Goal: Obtain resource: Download file/media

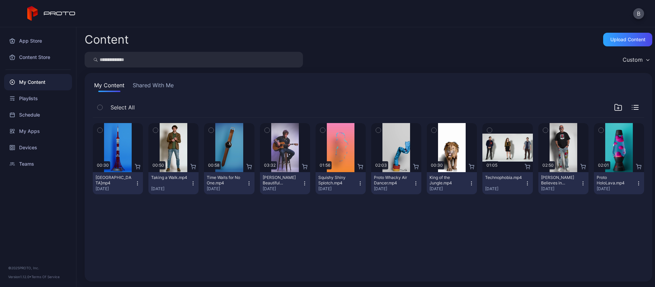
click at [487, 133] on icon "button" at bounding box center [489, 131] width 5 height 8
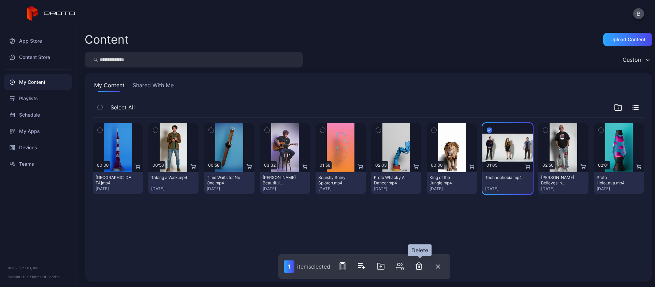
click at [422, 268] on icon "button" at bounding box center [419, 266] width 5 height 7
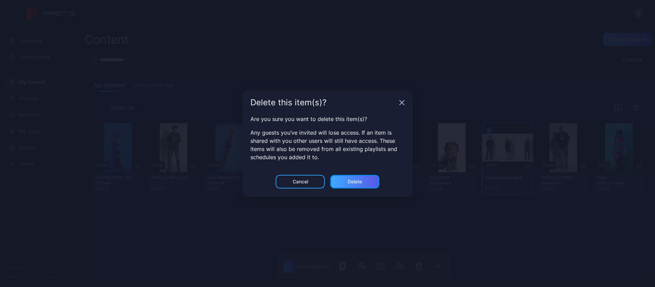
click at [358, 181] on div "Delete" at bounding box center [355, 181] width 14 height 5
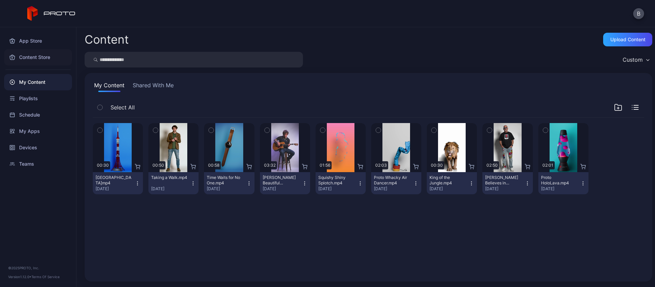
click at [38, 57] on div "Content Store" at bounding box center [38, 57] width 68 height 16
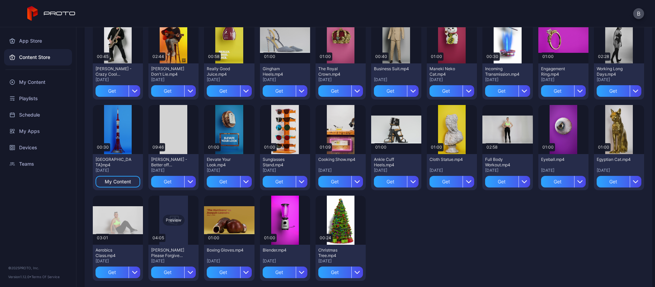
scroll to position [636, 0]
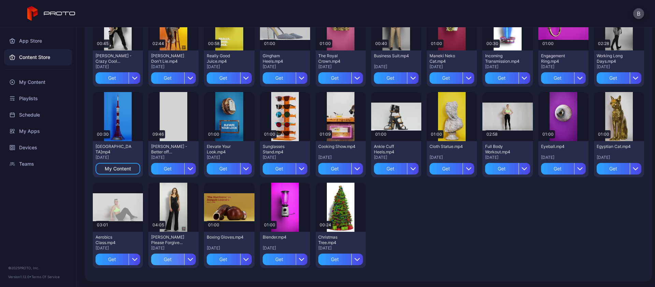
click at [167, 259] on div "Get" at bounding box center [167, 260] width 33 height 12
click at [113, 257] on div "Get" at bounding box center [112, 260] width 33 height 12
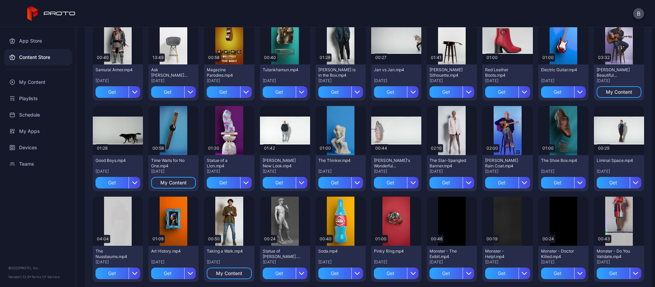
scroll to position [342, 0]
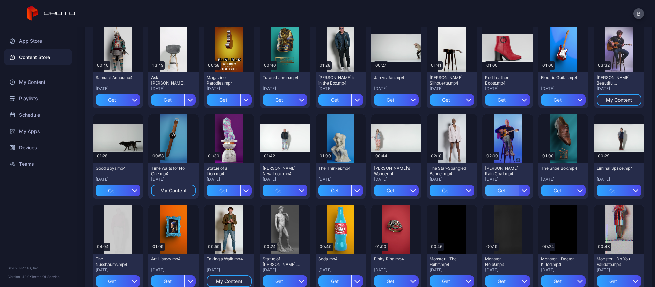
click at [495, 189] on div "Get" at bounding box center [501, 191] width 33 height 12
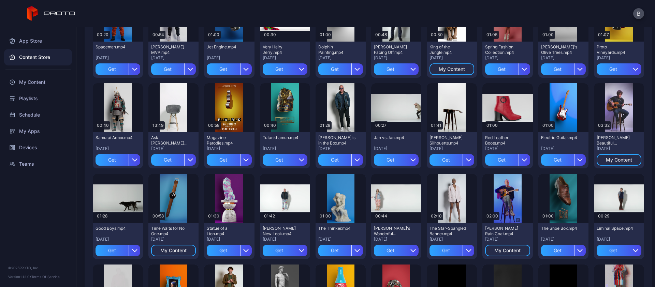
scroll to position [279, 0]
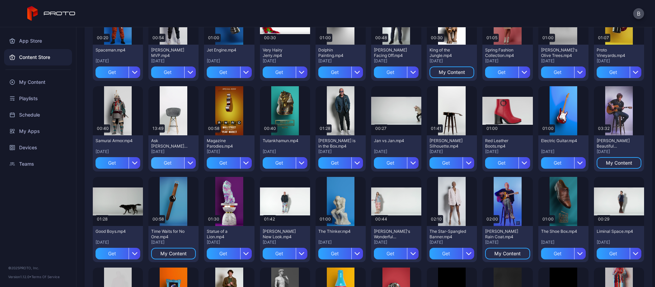
click at [165, 160] on div "Get" at bounding box center [167, 163] width 33 height 12
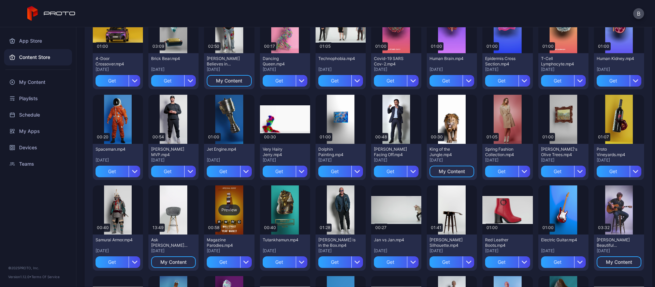
scroll to position [179, 0]
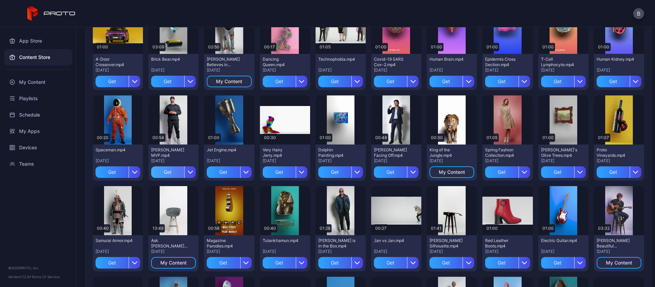
click at [166, 171] on div "Get" at bounding box center [167, 173] width 33 height 12
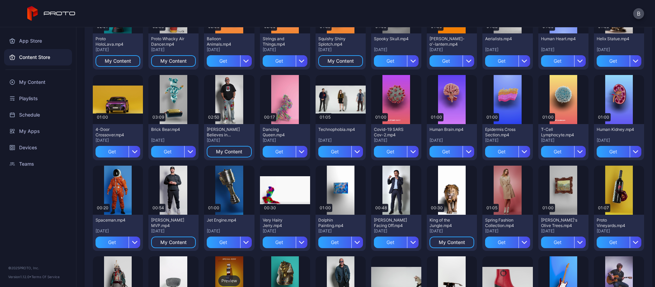
scroll to position [108, 0]
click at [40, 84] on div "My Content" at bounding box center [38, 82] width 68 height 16
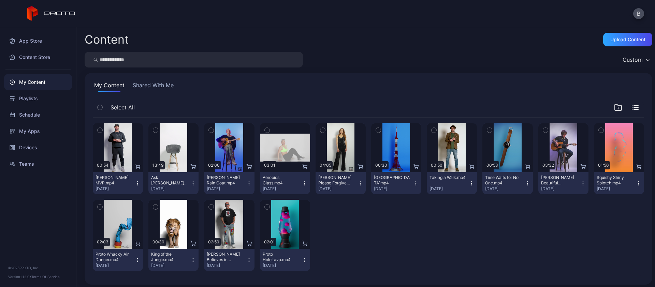
click at [102, 106] on div "button" at bounding box center [99, 107] width 5 height 5
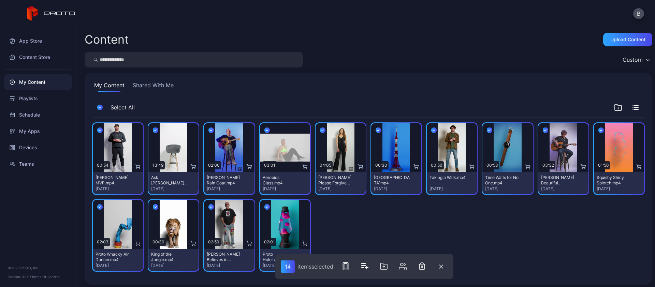
scroll to position [3, 0]
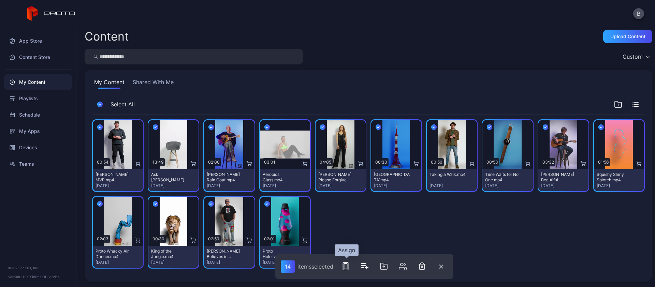
click at [347, 266] on icon "button" at bounding box center [346, 266] width 8 height 8
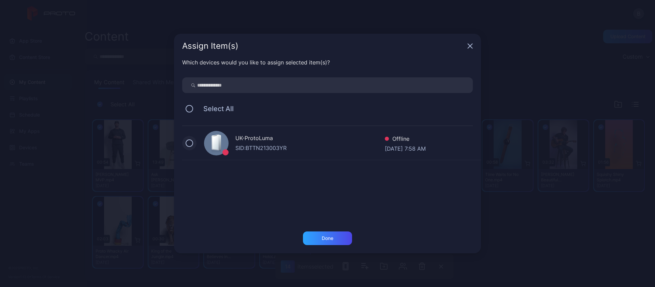
click at [190, 143] on button at bounding box center [190, 144] width 8 height 8
click at [328, 236] on div "Done" at bounding box center [328, 238] width 12 height 5
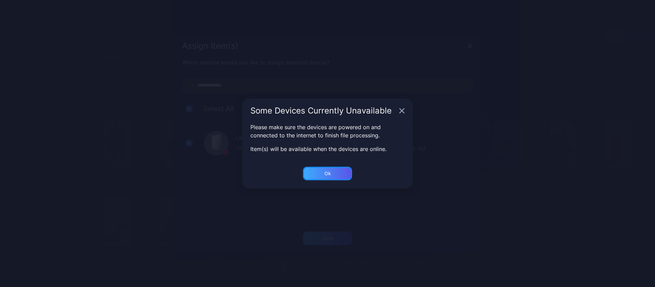
click at [329, 236] on div "Ok" at bounding box center [328, 238] width 12 height 5
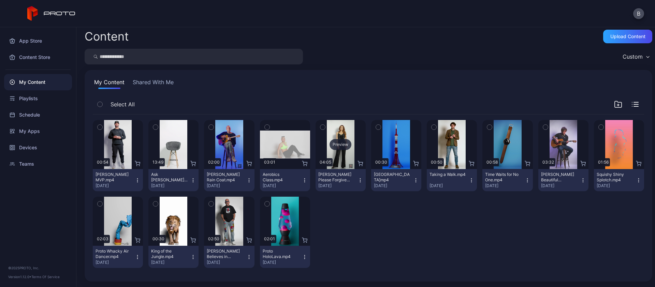
click at [338, 145] on div "Preview" at bounding box center [341, 144] width 22 height 11
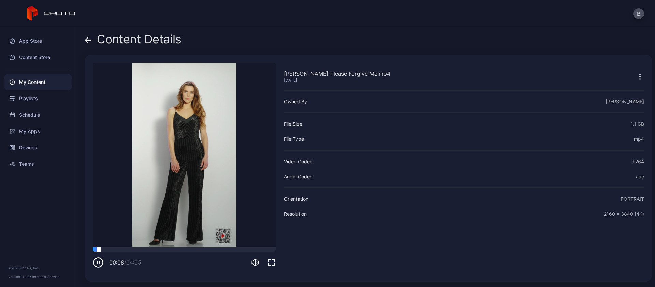
drag, startPoint x: 106, startPoint y: 252, endPoint x: 139, endPoint y: 252, distance: 33.1
click at [139, 252] on div "00:08 / 04:05" at bounding box center [184, 258] width 183 height 20
drag, startPoint x: 103, startPoint y: 249, endPoint x: 189, endPoint y: 248, distance: 85.7
click at [186, 248] on div at bounding box center [186, 248] width 0 height 0
click at [90, 41] on icon at bounding box center [88, 40] width 7 height 7
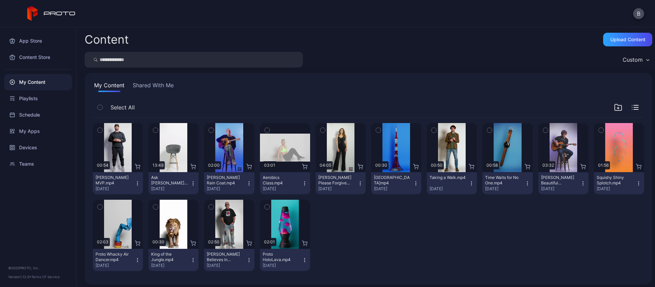
scroll to position [3, 0]
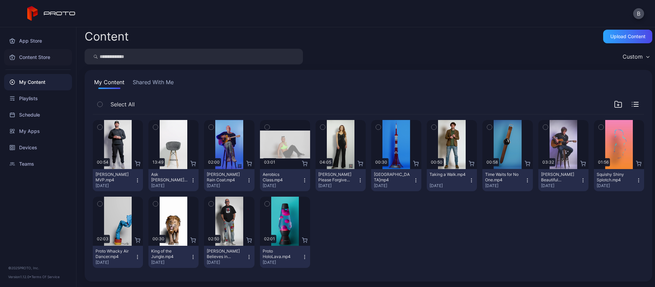
click at [30, 57] on div "Content Store" at bounding box center [38, 57] width 68 height 16
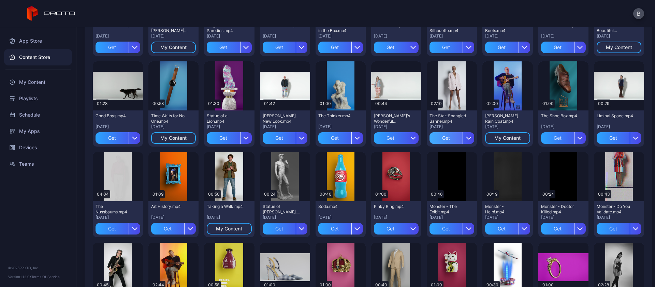
scroll to position [389, 0]
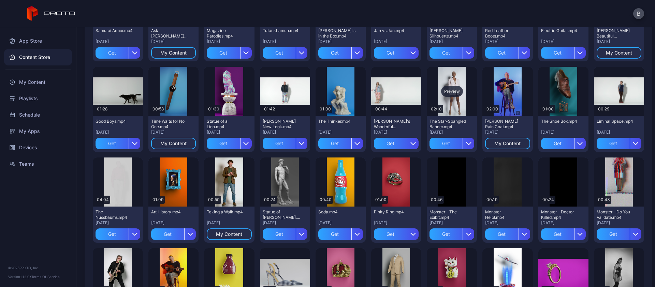
click at [447, 91] on div "Preview" at bounding box center [452, 91] width 22 height 11
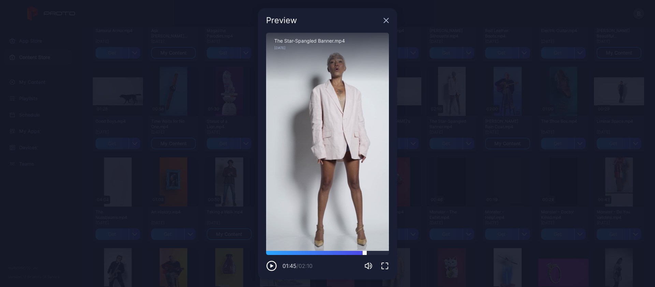
drag, startPoint x: 265, startPoint y: 253, endPoint x: 364, endPoint y: 253, distance: 99.0
click at [365, 251] on div at bounding box center [365, 251] width 0 height 0
click at [384, 20] on icon "button" at bounding box center [386, 20] width 4 height 4
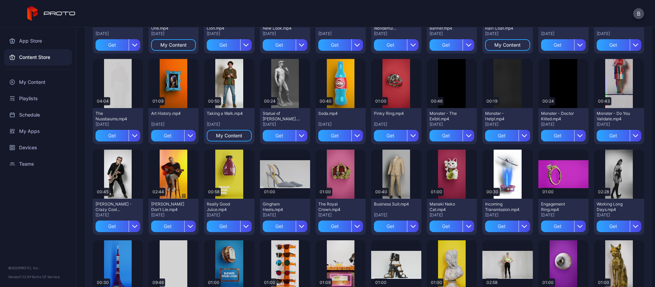
scroll to position [514, 0]
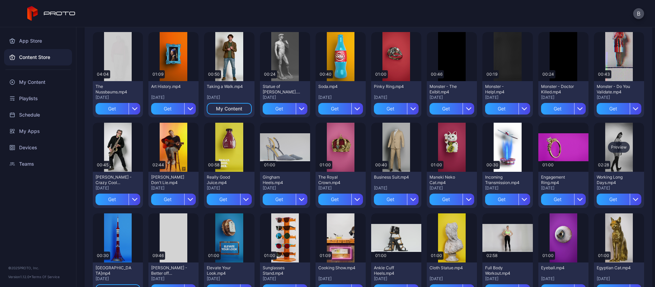
click at [610, 147] on div "Preview" at bounding box center [619, 147] width 22 height 11
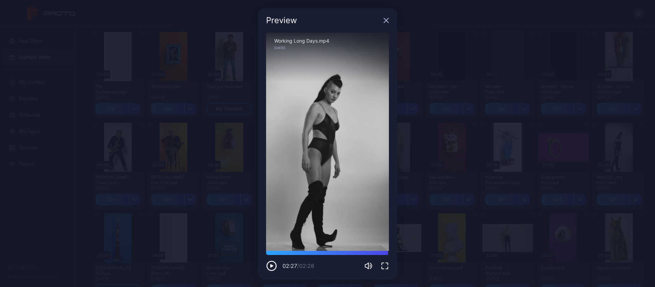
drag, startPoint x: 280, startPoint y: 253, endPoint x: 385, endPoint y: 253, distance: 105.1
click at [385, 253] on div "Sorry, your browser doesn‘t support embedded videos 02:27 / 02:28 Working Long …" at bounding box center [327, 156] width 139 height 247
click at [388, 22] on div "Preview" at bounding box center [327, 20] width 139 height 25
click at [384, 21] on icon "button" at bounding box center [386, 20] width 5 height 5
